Goal: Task Accomplishment & Management: Use online tool/utility

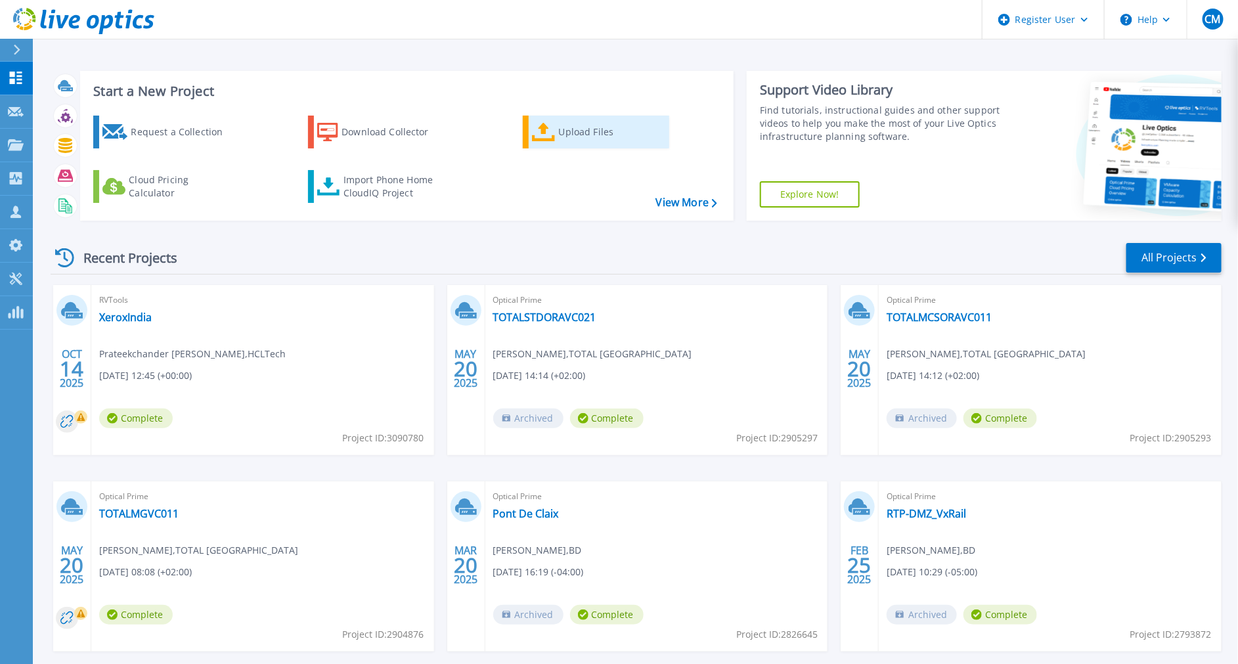
click at [552, 129] on icon at bounding box center [544, 132] width 24 height 19
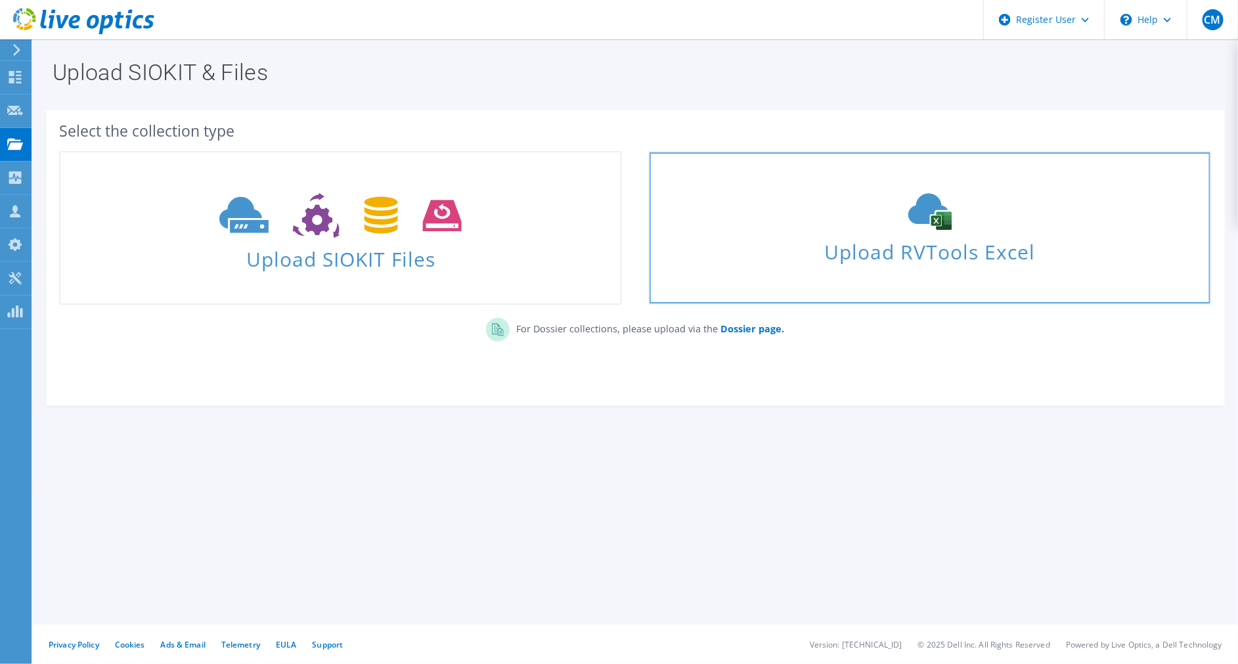
click at [874, 244] on span "Upload RVTools Excel" at bounding box center [930, 249] width 560 height 28
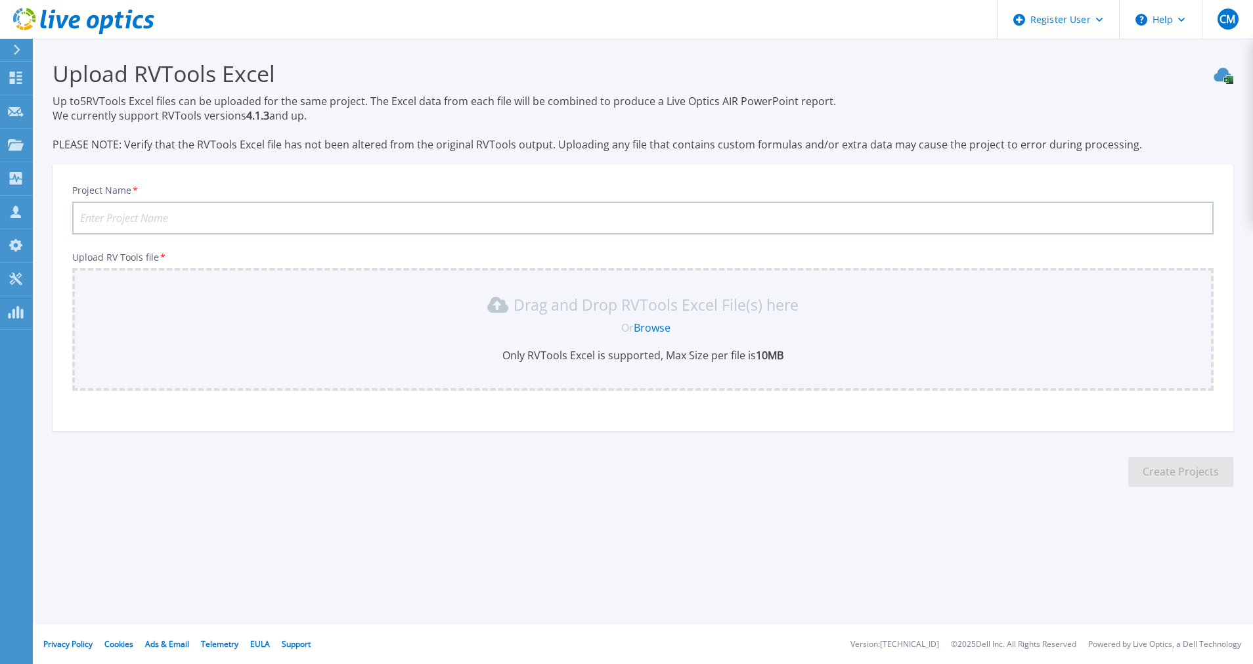
click at [658, 330] on link "Browse" at bounding box center [652, 328] width 37 height 14
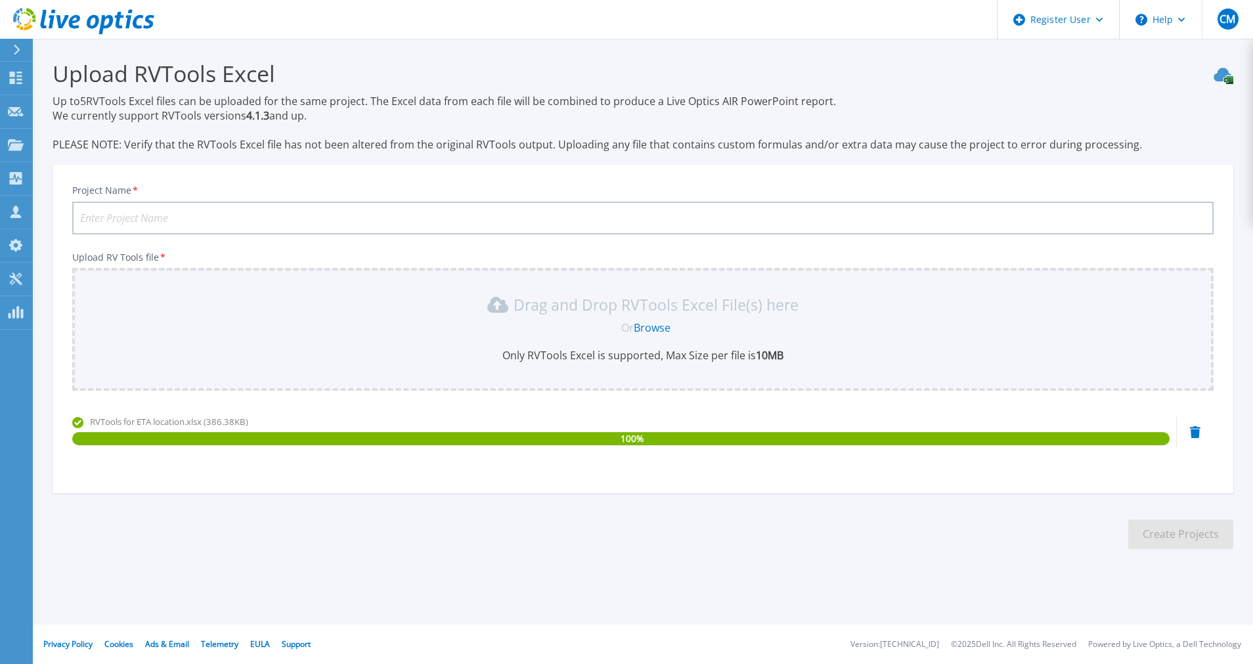
click at [501, 211] on input "Project Name *" at bounding box center [643, 218] width 1142 height 33
type input "XeroxETA"
click at [544, 243] on div "Project Name * XeroxETA Upload RV Tools file * Drag and Drop RVTools Excel File…" at bounding box center [643, 333] width 1181 height 320
click at [1179, 529] on button "Create Projects" at bounding box center [1181, 535] width 105 height 30
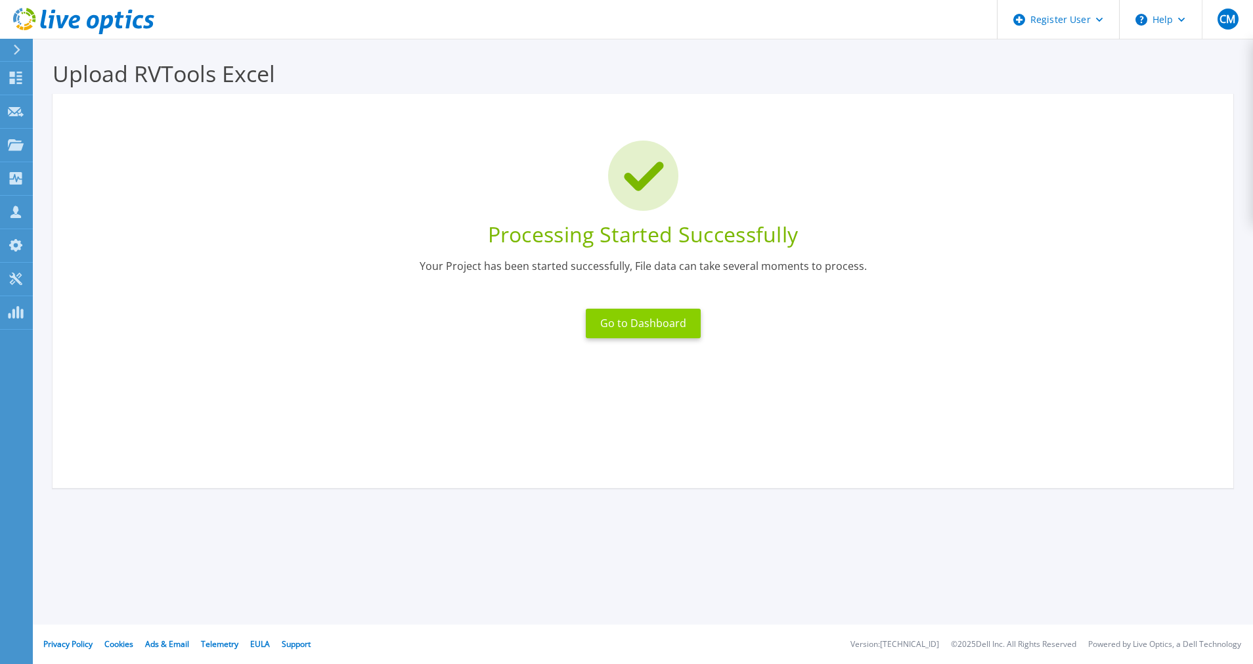
click at [685, 328] on button "Go to Dashboard" at bounding box center [643, 324] width 115 height 30
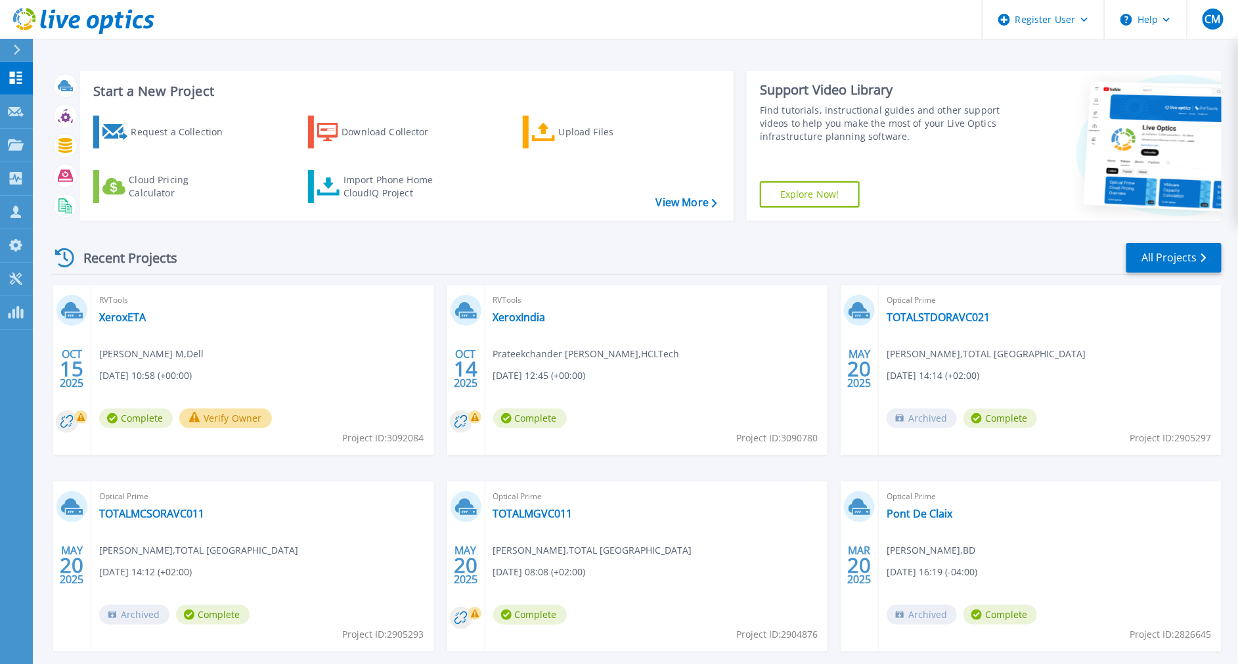
click at [548, 110] on div "Request a Collection Download Collector Upload Files Cloud Pricing Calculator I…" at bounding box center [405, 159] width 644 height 109
click at [551, 125] on icon at bounding box center [544, 132] width 24 height 19
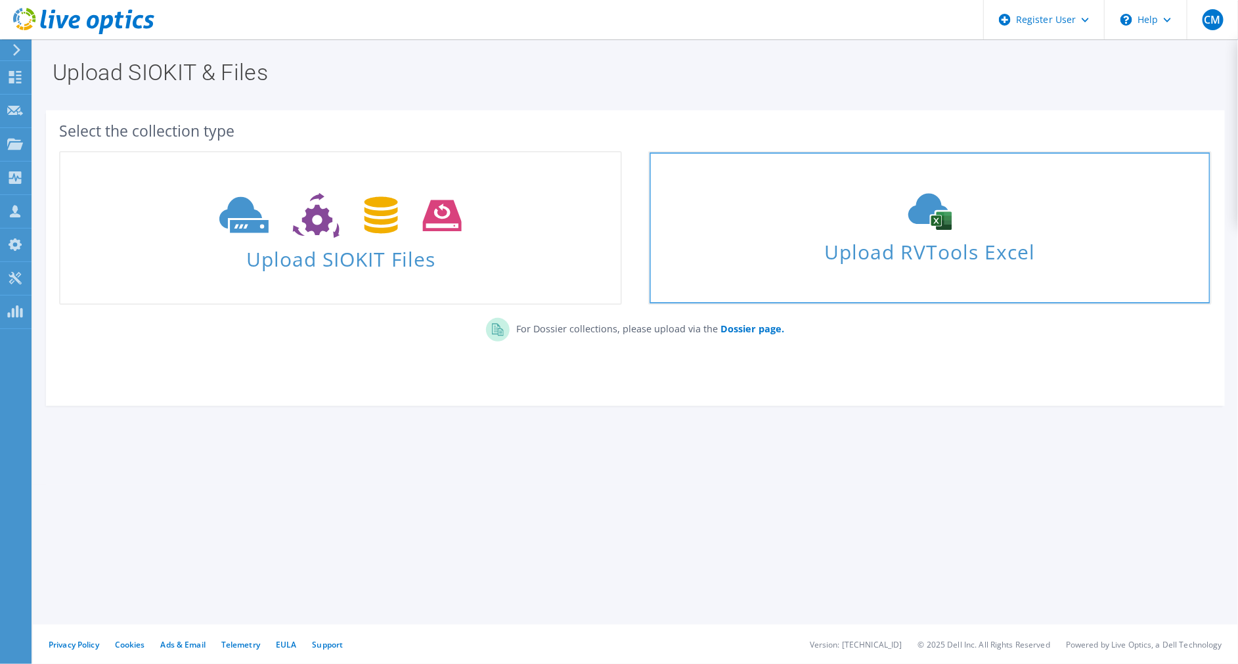
click at [874, 303] on link "Upload RVTools Excel" at bounding box center [929, 228] width 563 height 154
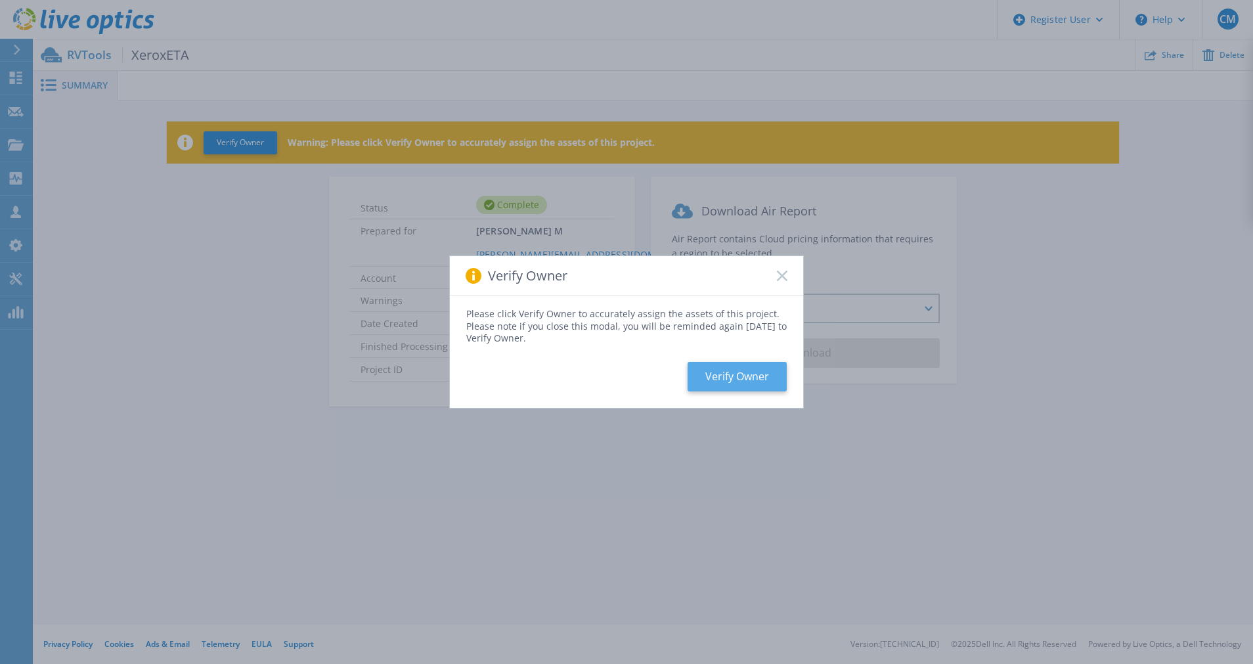
click at [709, 376] on button "Verify Owner" at bounding box center [737, 377] width 99 height 30
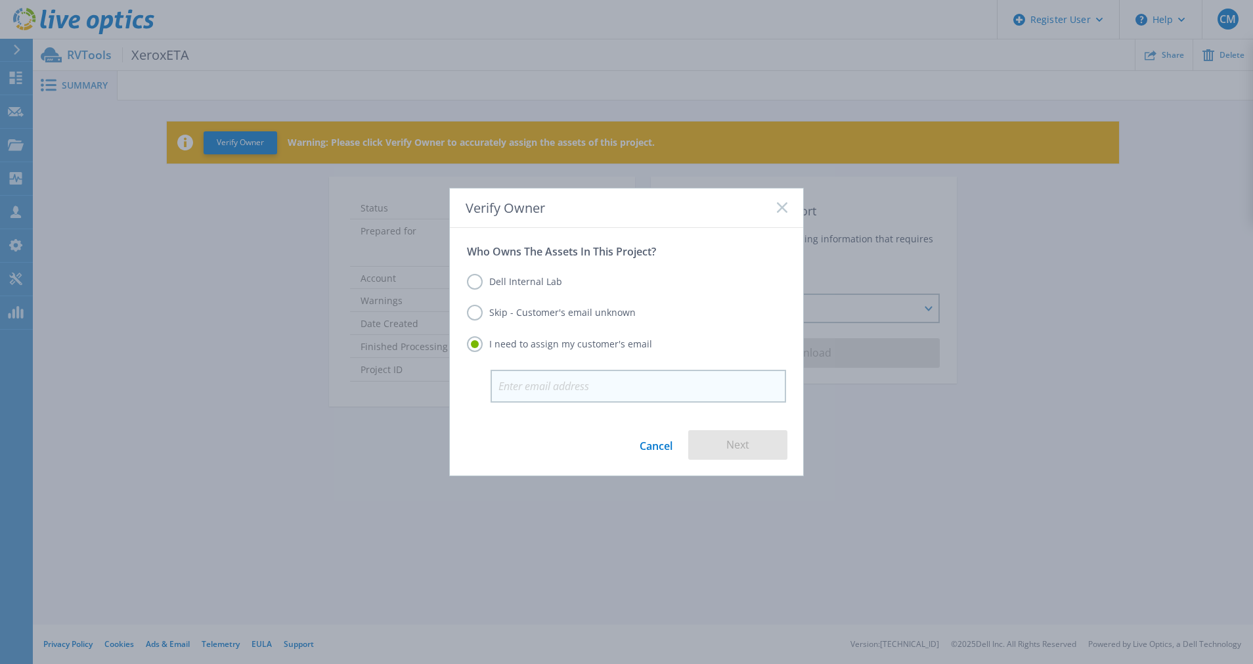
click at [610, 384] on input "email" at bounding box center [639, 386] width 296 height 33
paste input "Prateek Chander Tiwari <prateekchander.tiwar@hcltech.com>"
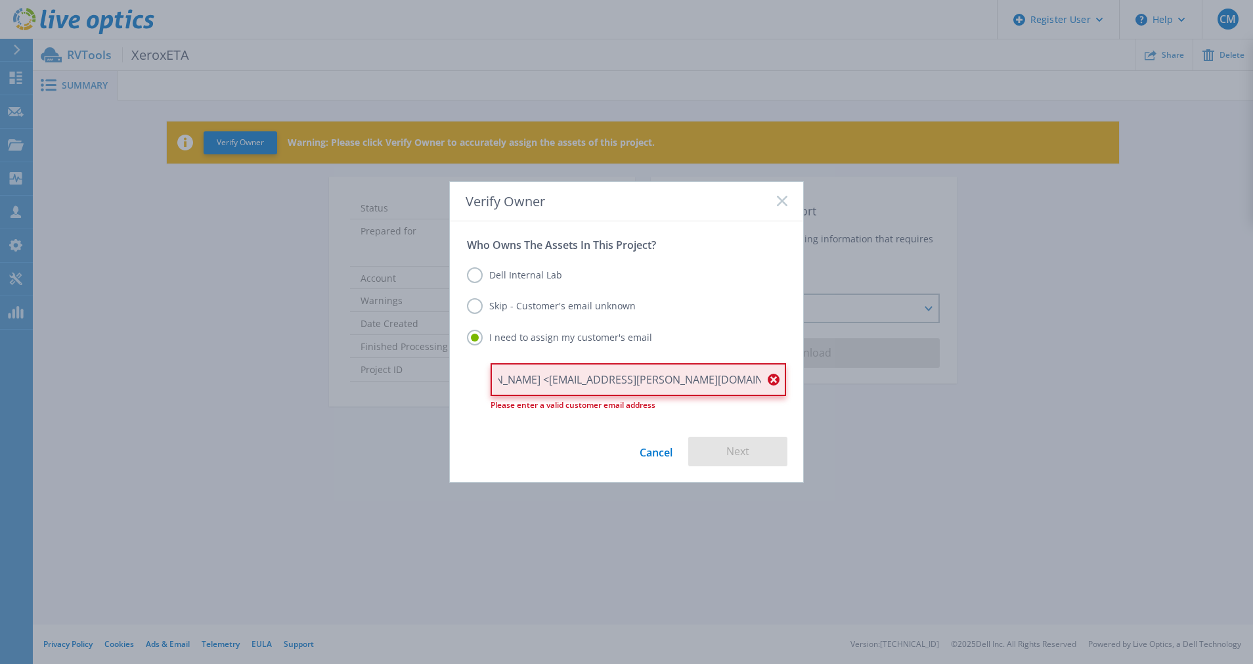
scroll to position [0, 34]
click at [592, 380] on input "Prateek Chander Tiwari <prateekchander.tiwar@hcltech.com" at bounding box center [639, 379] width 296 height 33
drag, startPoint x: 585, startPoint y: 381, endPoint x: 412, endPoint y: 396, distance: 174.1
click at [412, 396] on div "Verify Owner Who Owns The Assets In This Project? Dell Internal Lab Skip - Cust…" at bounding box center [626, 332] width 1253 height 664
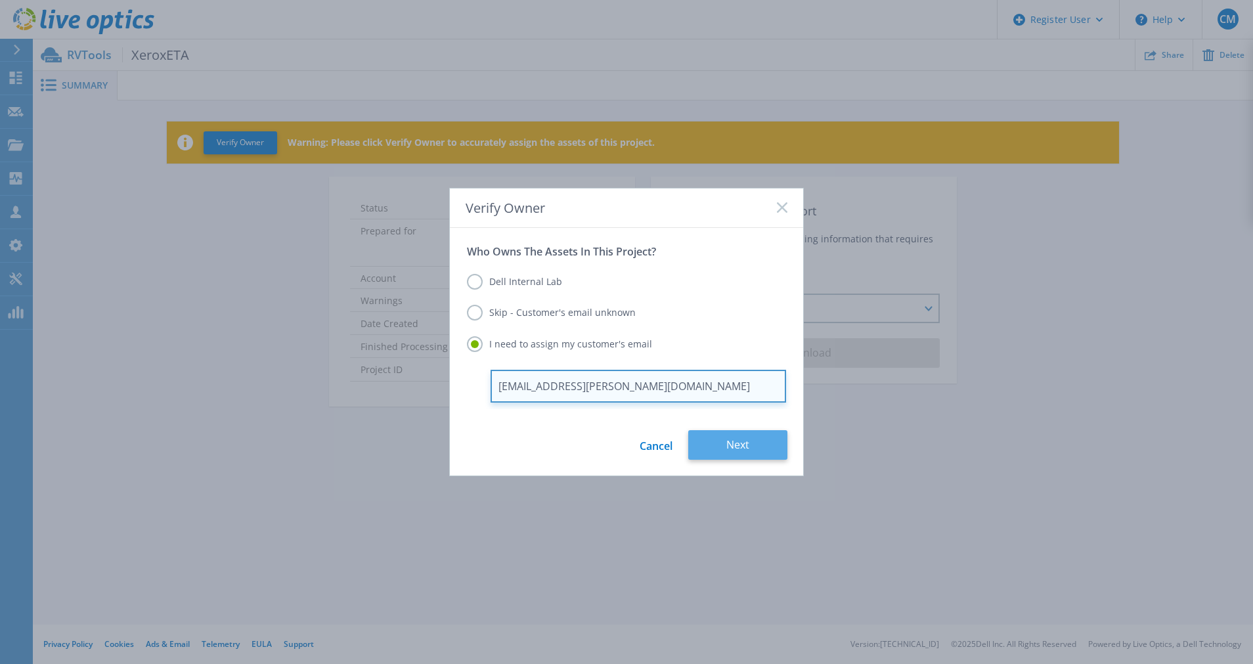
type input "[EMAIL_ADDRESS][PERSON_NAME][DOMAIN_NAME]"
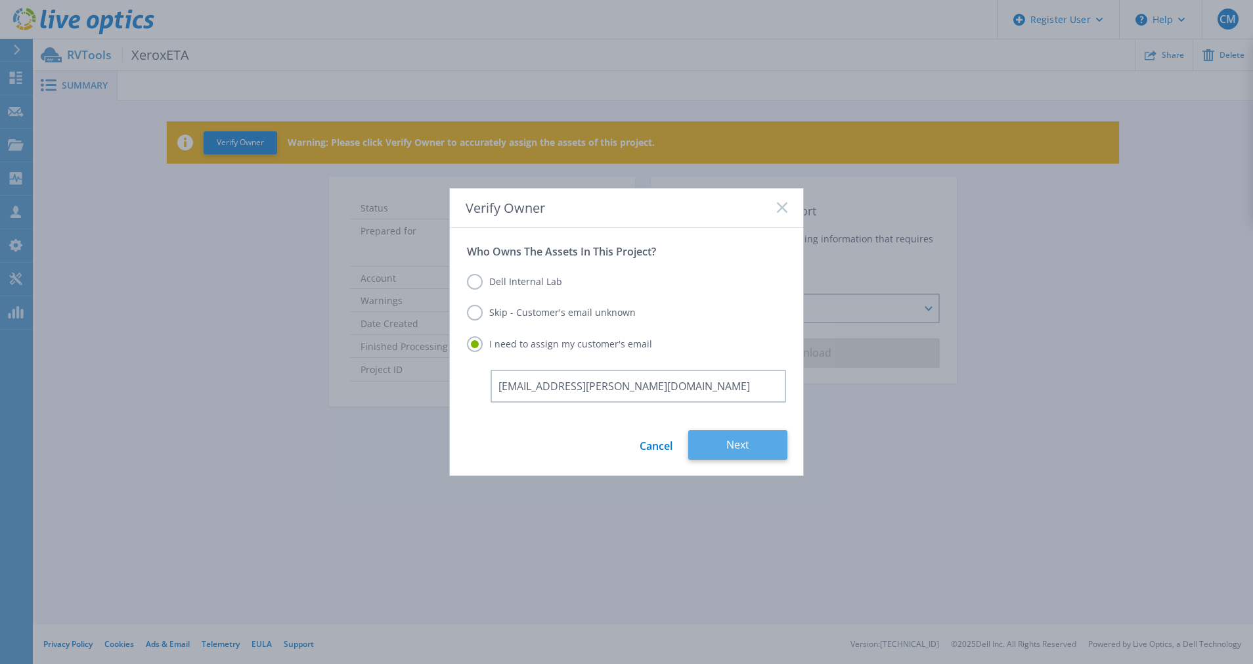
click at [779, 453] on button "Next" at bounding box center [737, 445] width 99 height 30
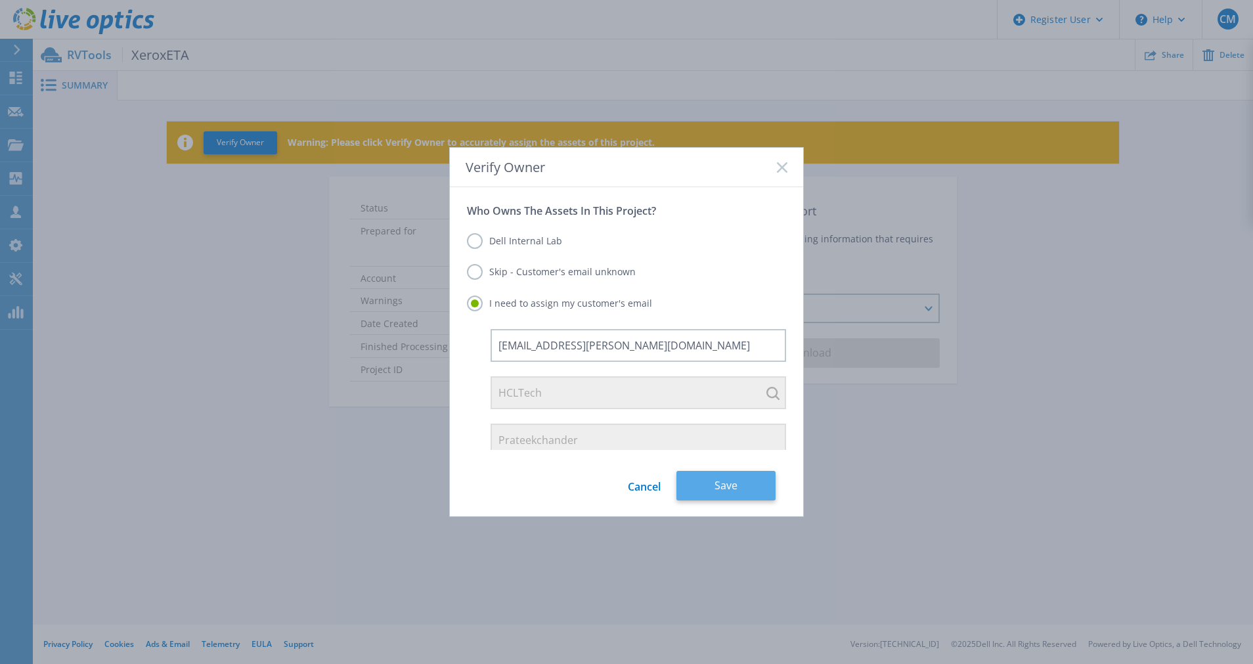
click at [702, 489] on button "Save" at bounding box center [726, 486] width 99 height 30
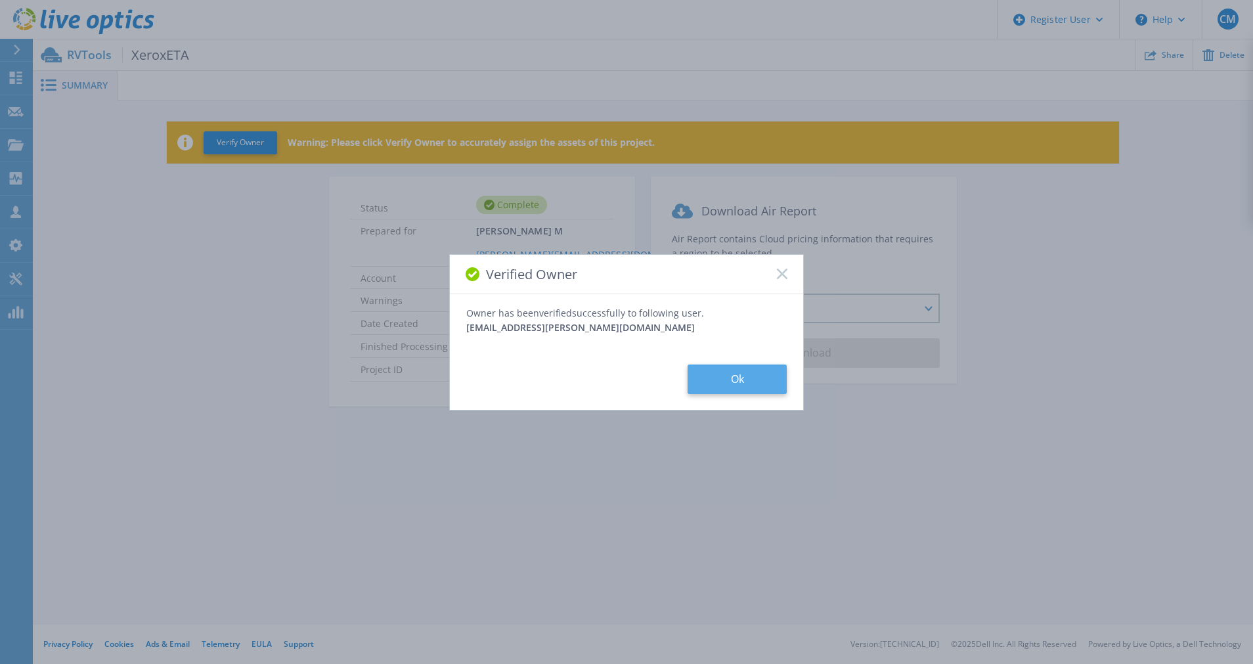
click at [723, 380] on button "Ok" at bounding box center [737, 380] width 99 height 30
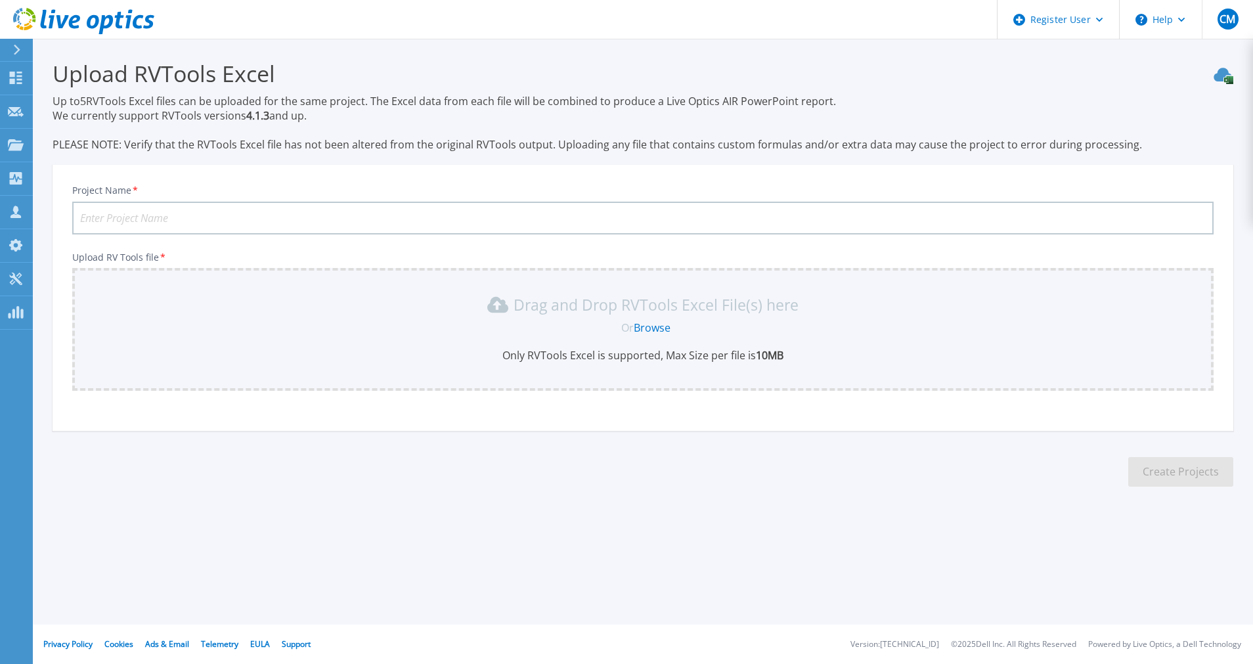
click at [654, 325] on link "Browse" at bounding box center [652, 328] width 37 height 14
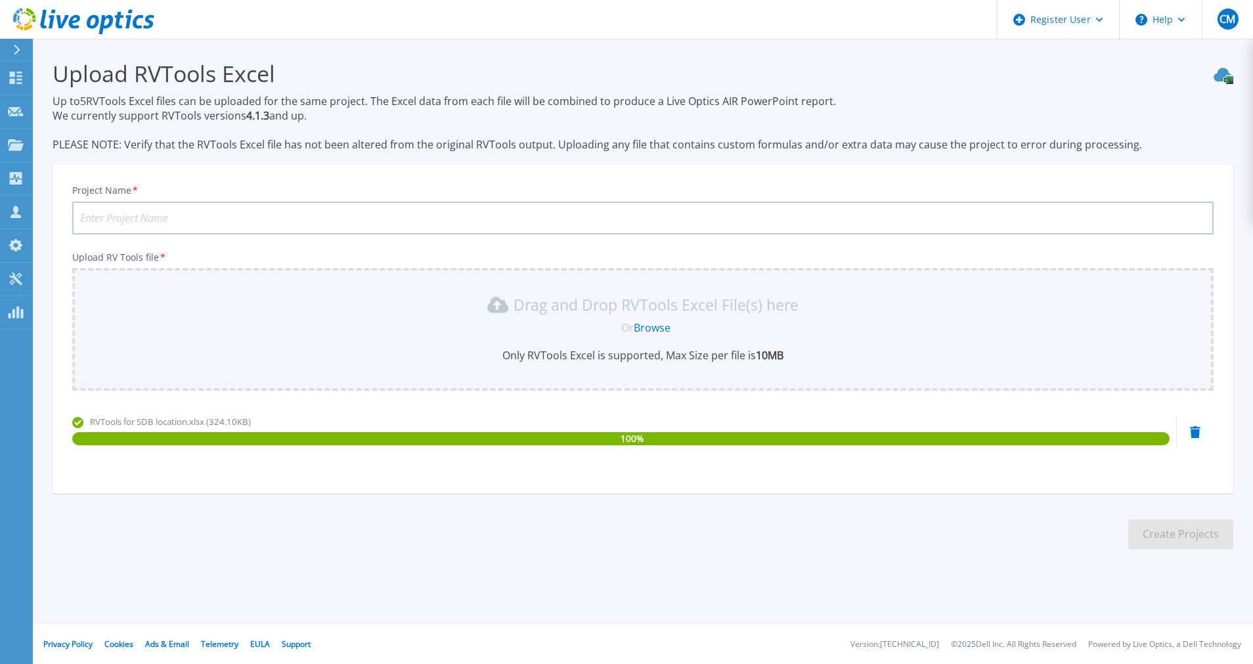
click at [922, 227] on input "Project Name *" at bounding box center [643, 218] width 1142 height 33
type input "XeroxSDB"
click at [1194, 532] on button "Create Projects" at bounding box center [1181, 535] width 105 height 30
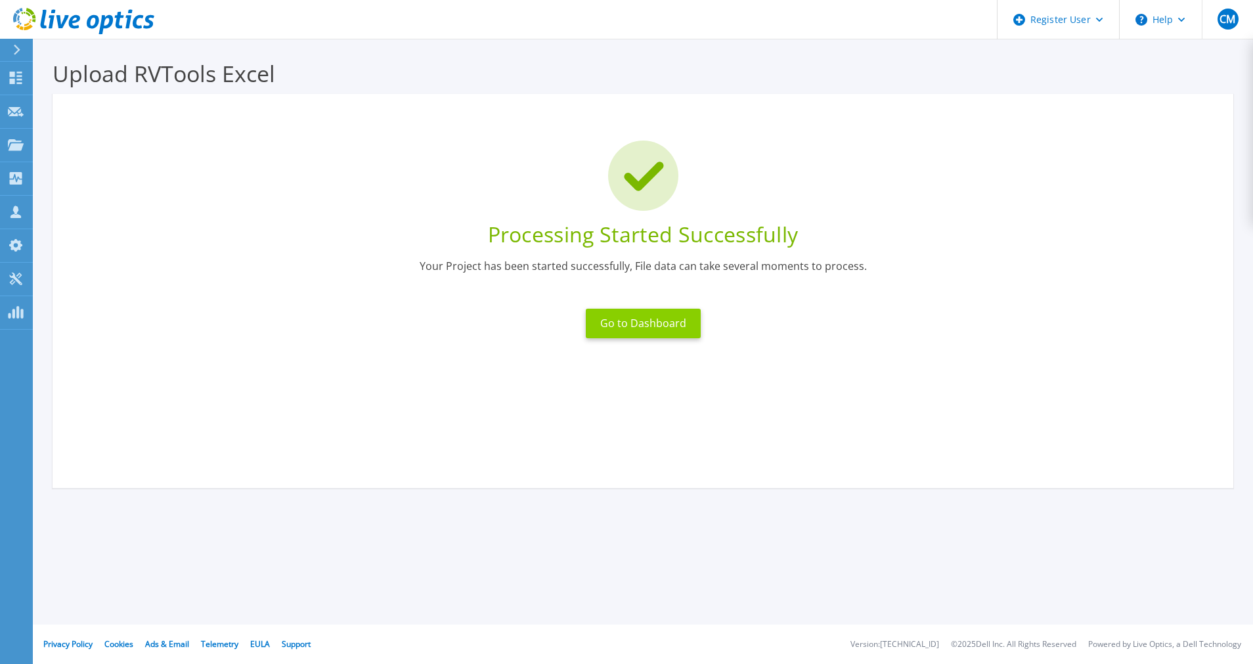
click at [614, 318] on button "Go to Dashboard" at bounding box center [643, 324] width 115 height 30
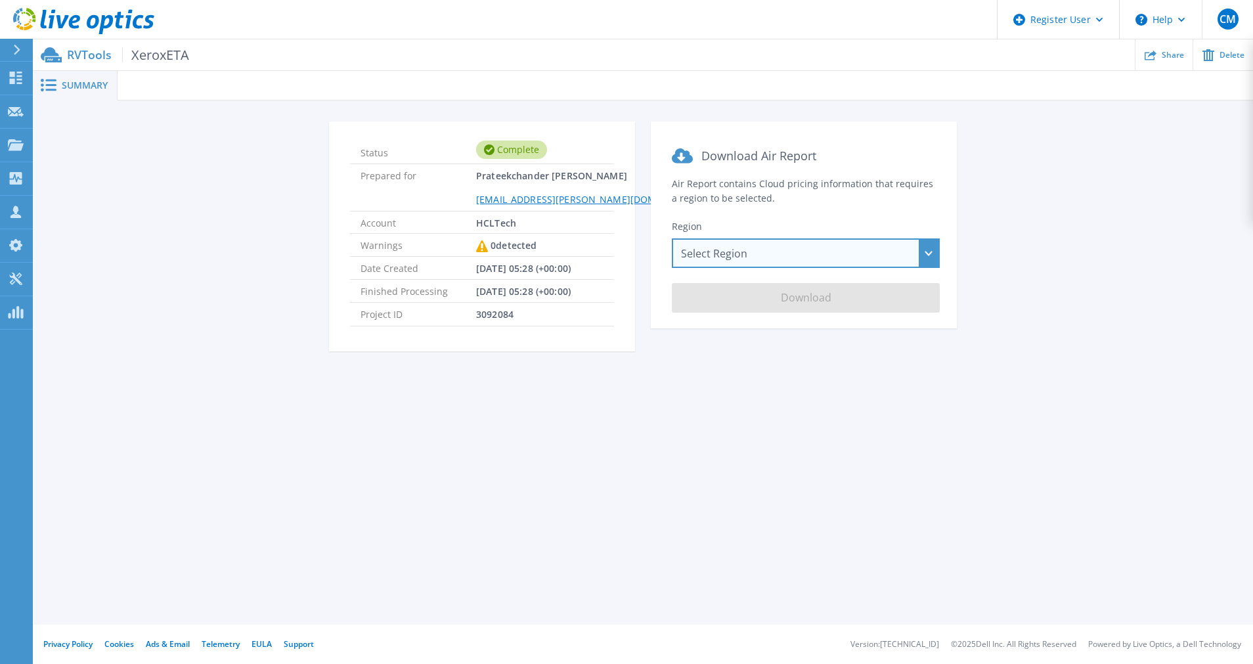
click at [700, 254] on div "Select Region [GEOGRAPHIC_DATA] ([GEOGRAPHIC_DATA]) [GEOGRAPHIC_DATA] ([GEOGRAP…" at bounding box center [806, 253] width 268 height 30
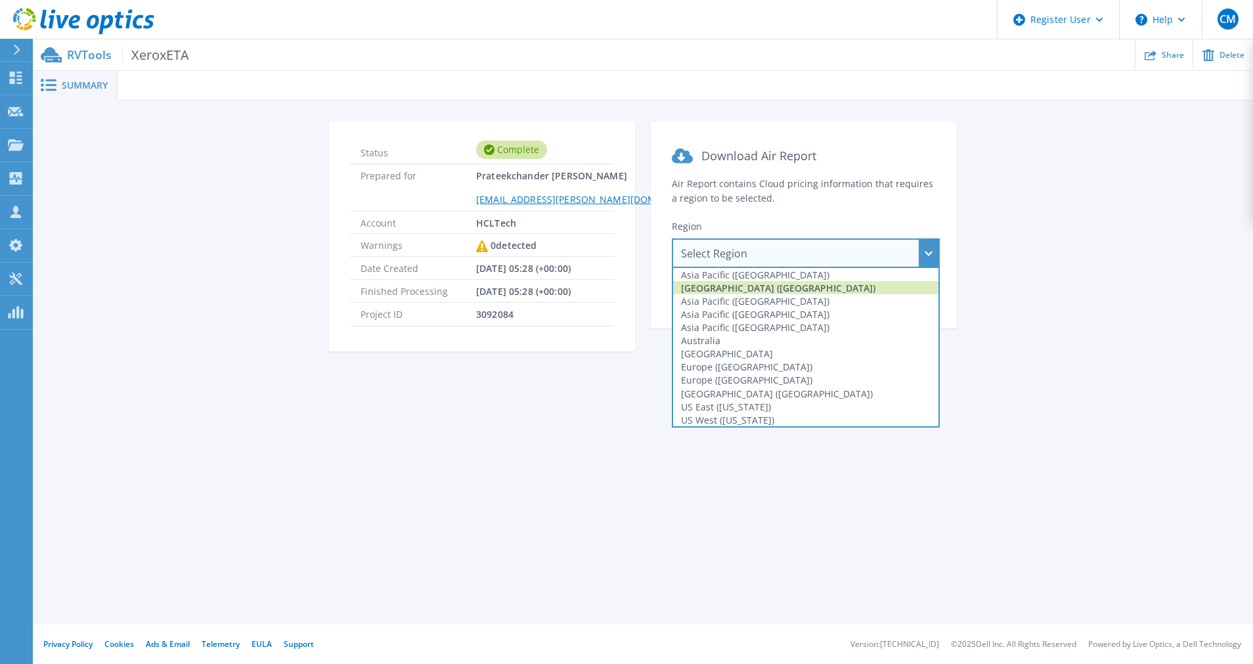
click at [727, 292] on div "[GEOGRAPHIC_DATA] ([GEOGRAPHIC_DATA])" at bounding box center [805, 287] width 265 height 13
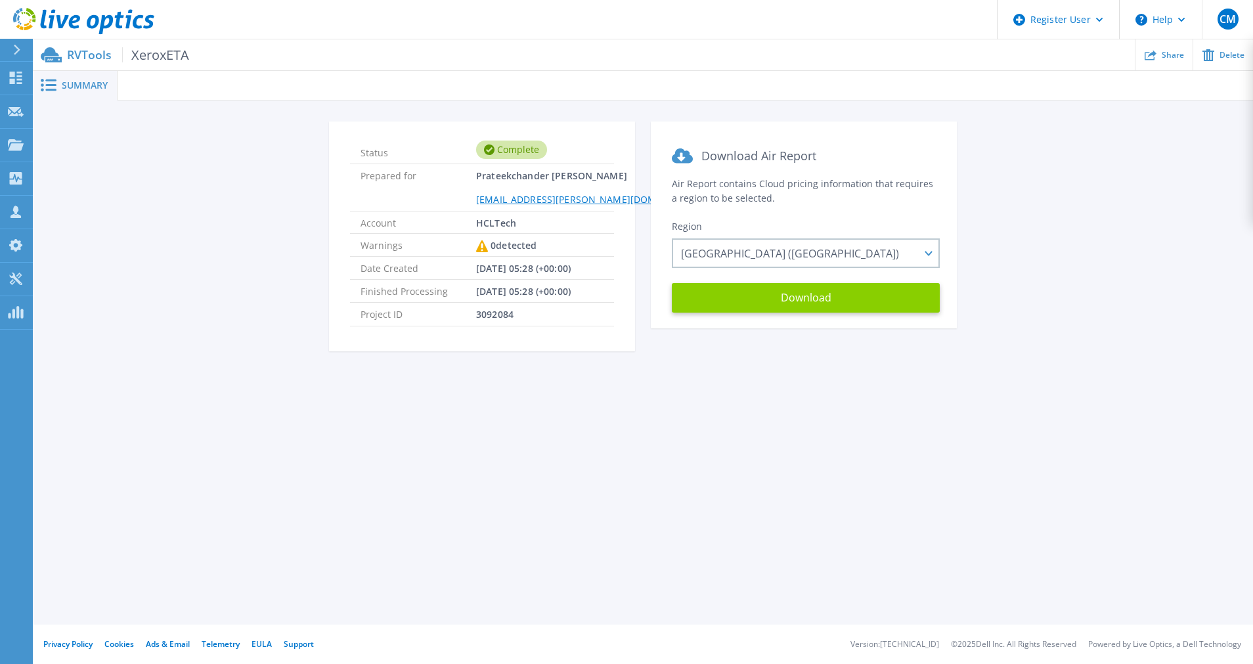
click at [734, 290] on button "Download" at bounding box center [806, 298] width 268 height 30
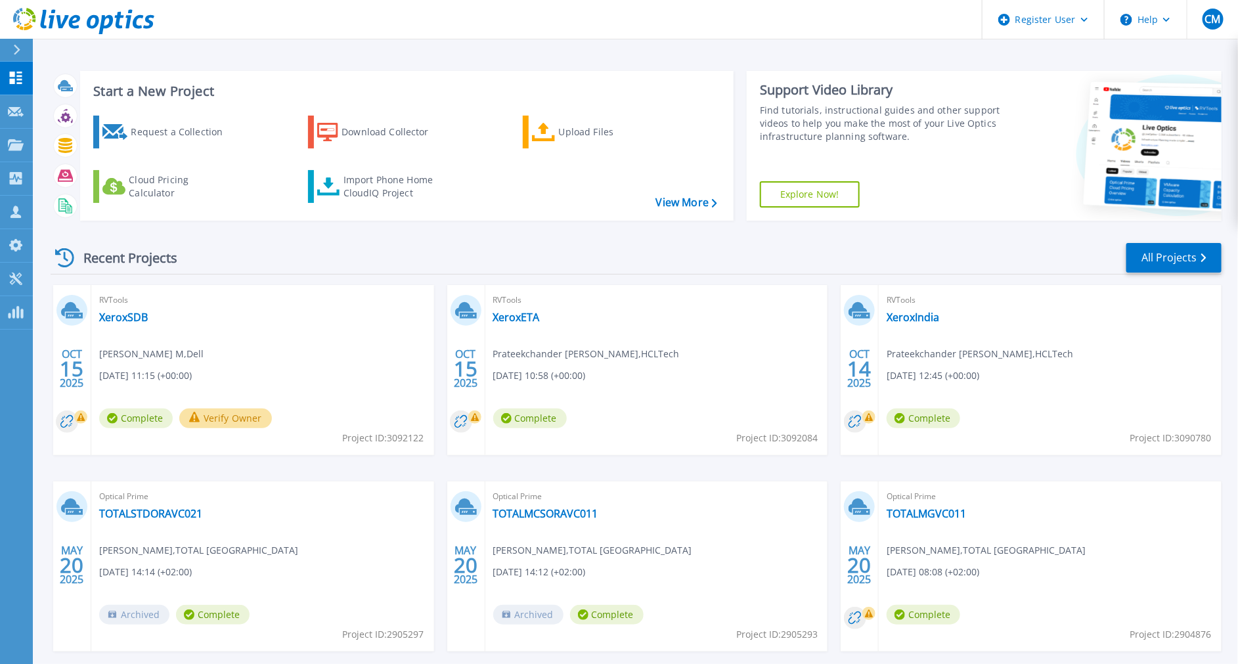
click at [272, 360] on div "RVTools XeroxSDB [PERSON_NAME] M , Dell [DATE] 11:15 (+00:00) Complete Verify O…" at bounding box center [262, 370] width 343 height 170
click at [112, 319] on link "XeroxSDB" at bounding box center [123, 317] width 49 height 13
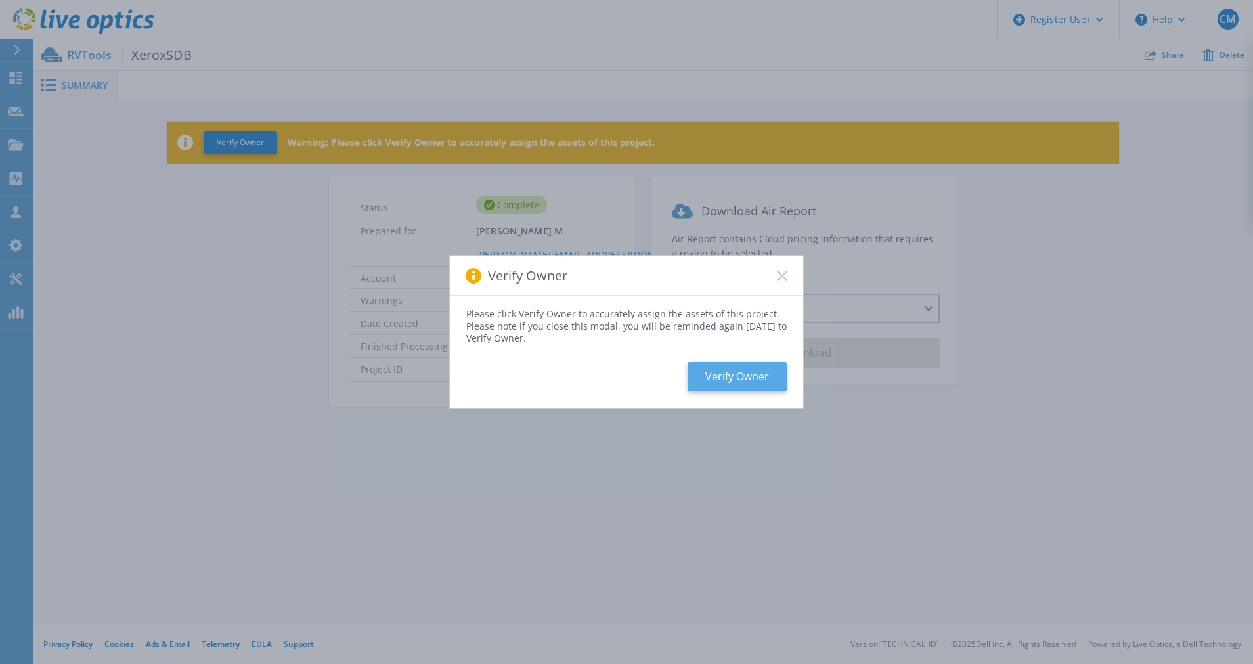
click at [711, 369] on button "Verify Owner" at bounding box center [737, 377] width 99 height 30
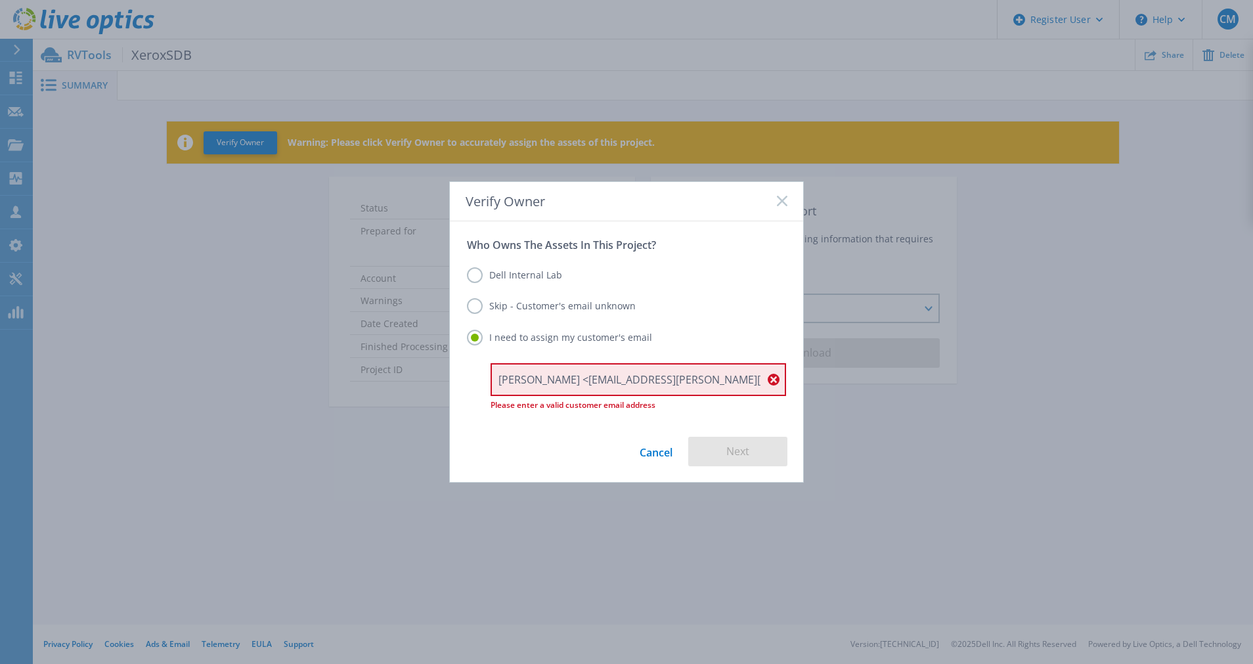
drag, startPoint x: 587, startPoint y: 382, endPoint x: 412, endPoint y: 381, distance: 175.4
click at [412, 381] on div "Verify Owner Who Owns The Assets In This Project? Dell Internal Lab Skip - Cust…" at bounding box center [626, 332] width 1253 height 664
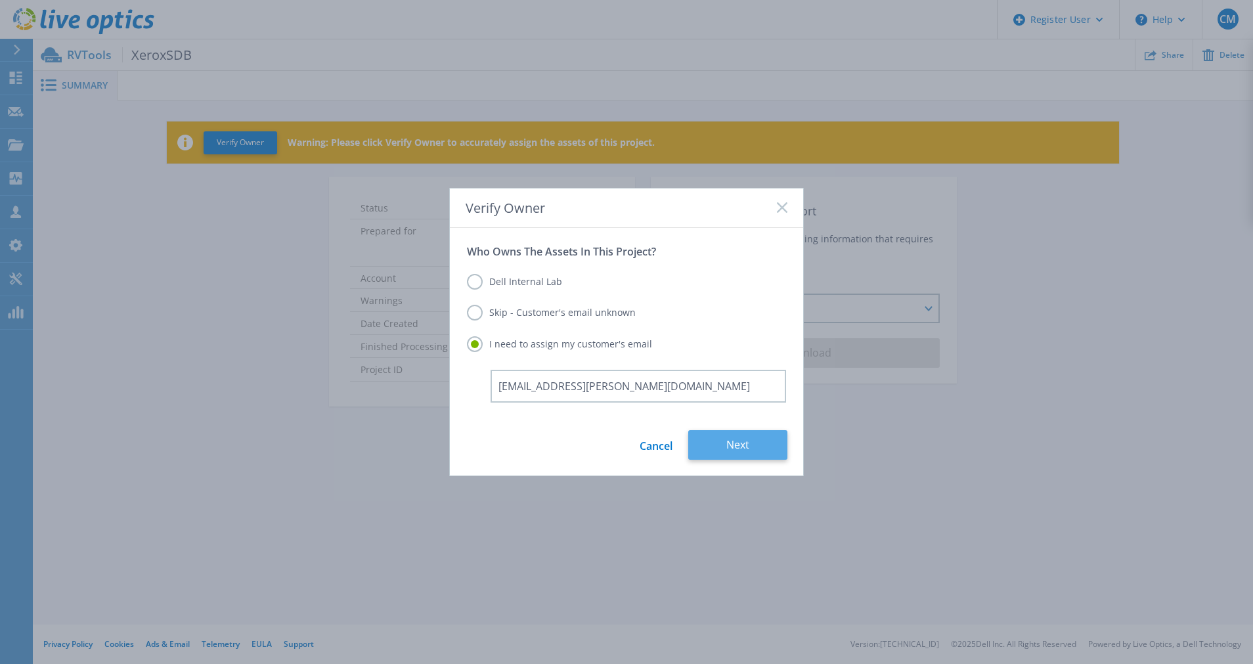
type input "[EMAIL_ADDRESS][PERSON_NAME][DOMAIN_NAME]"
click at [776, 457] on button "Next" at bounding box center [737, 445] width 99 height 30
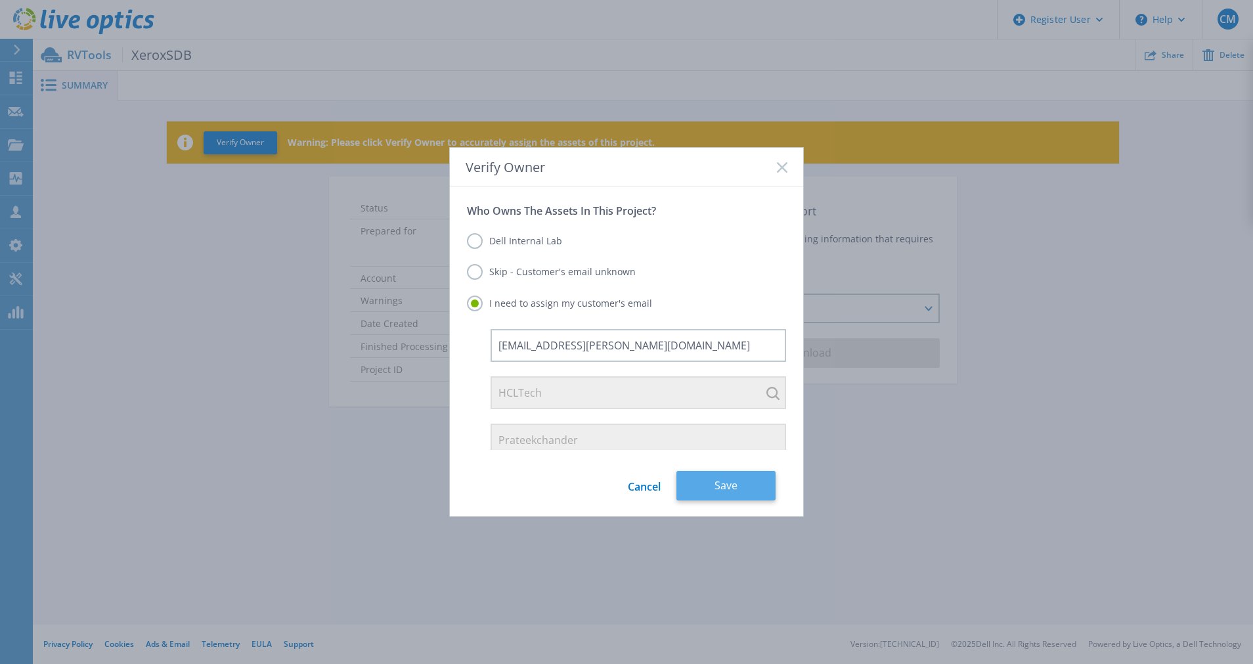
click at [738, 493] on button "Save" at bounding box center [726, 486] width 99 height 30
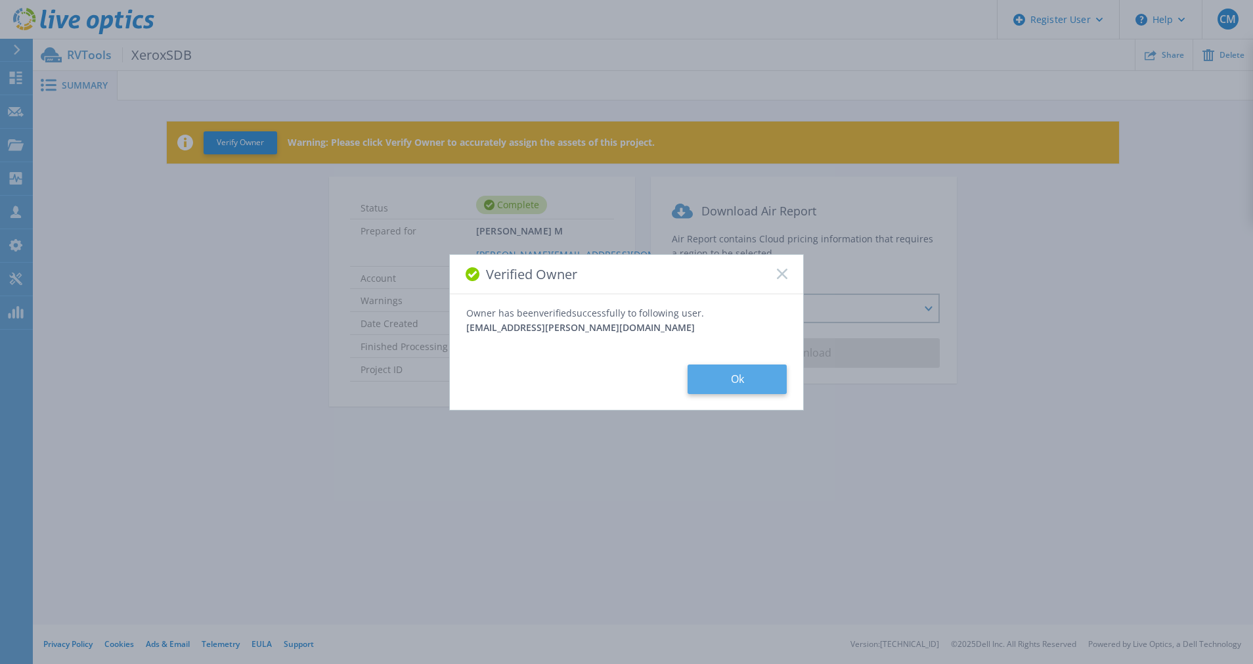
click at [730, 389] on button "Ok" at bounding box center [737, 380] width 99 height 30
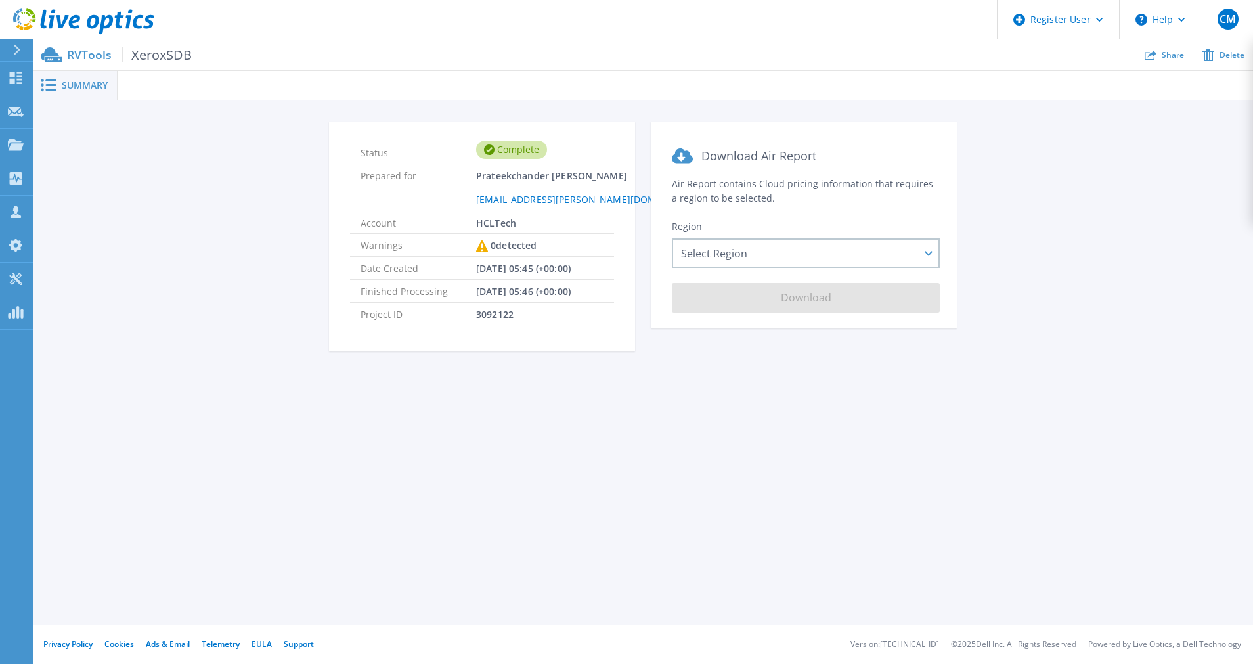
click at [735, 268] on section "Download Air Report Air Report contains Cloud pricing information that requires…" at bounding box center [804, 225] width 306 height 207
click at [737, 256] on div "Select Region [GEOGRAPHIC_DATA] ([GEOGRAPHIC_DATA]) [GEOGRAPHIC_DATA] ([GEOGRAP…" at bounding box center [806, 253] width 268 height 30
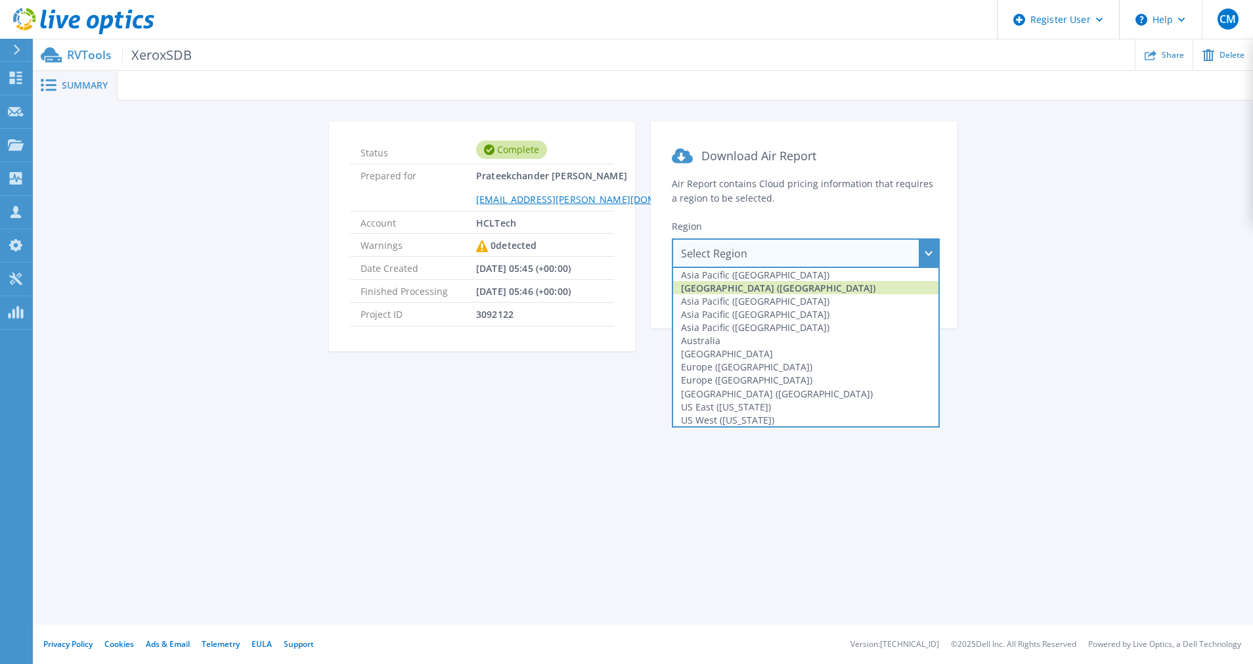
click at [744, 292] on div "[GEOGRAPHIC_DATA] ([GEOGRAPHIC_DATA])" at bounding box center [805, 287] width 265 height 13
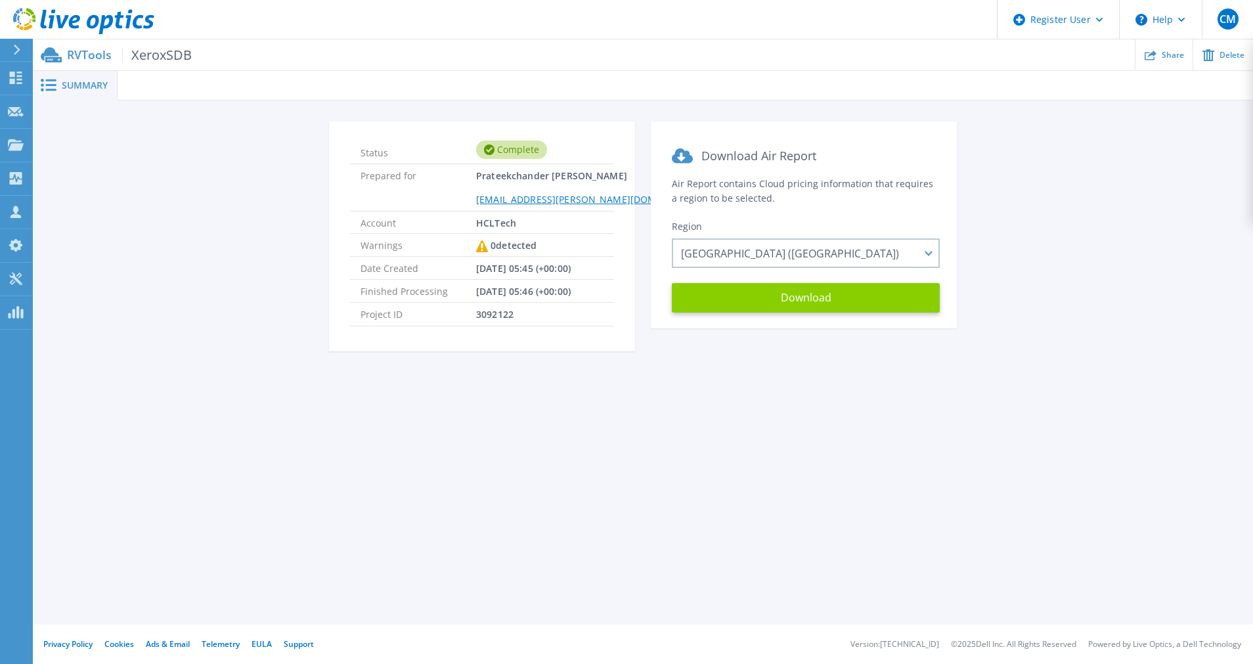
click at [759, 294] on button "Download" at bounding box center [806, 298] width 268 height 30
